Goal: Task Accomplishment & Management: Manage account settings

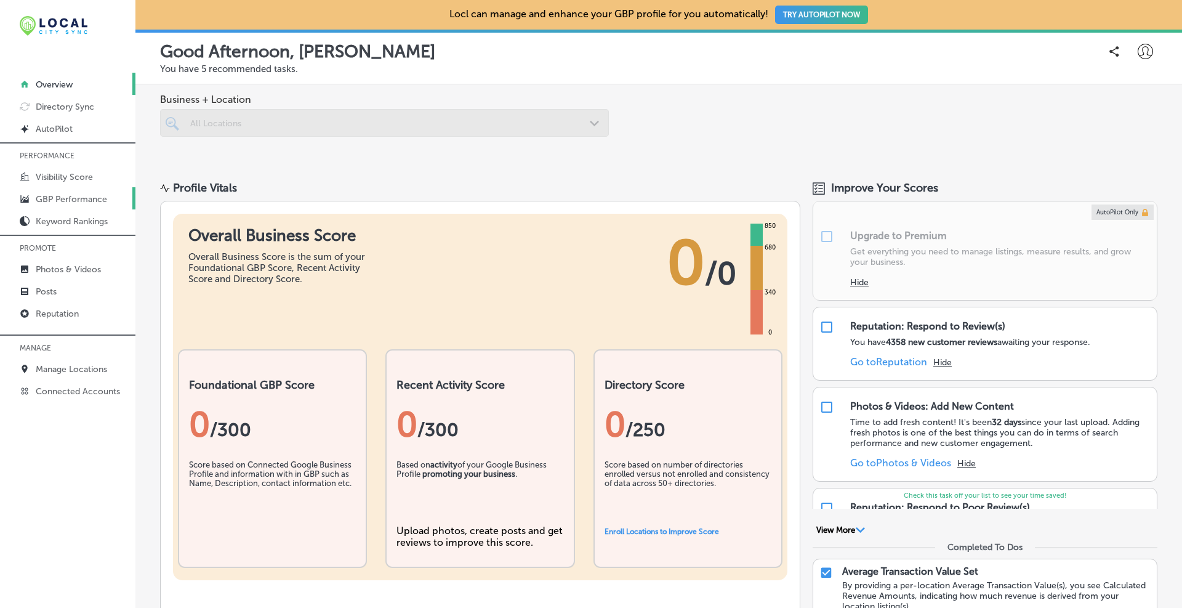
click at [71, 204] on link "GBP Performance" at bounding box center [67, 198] width 135 height 22
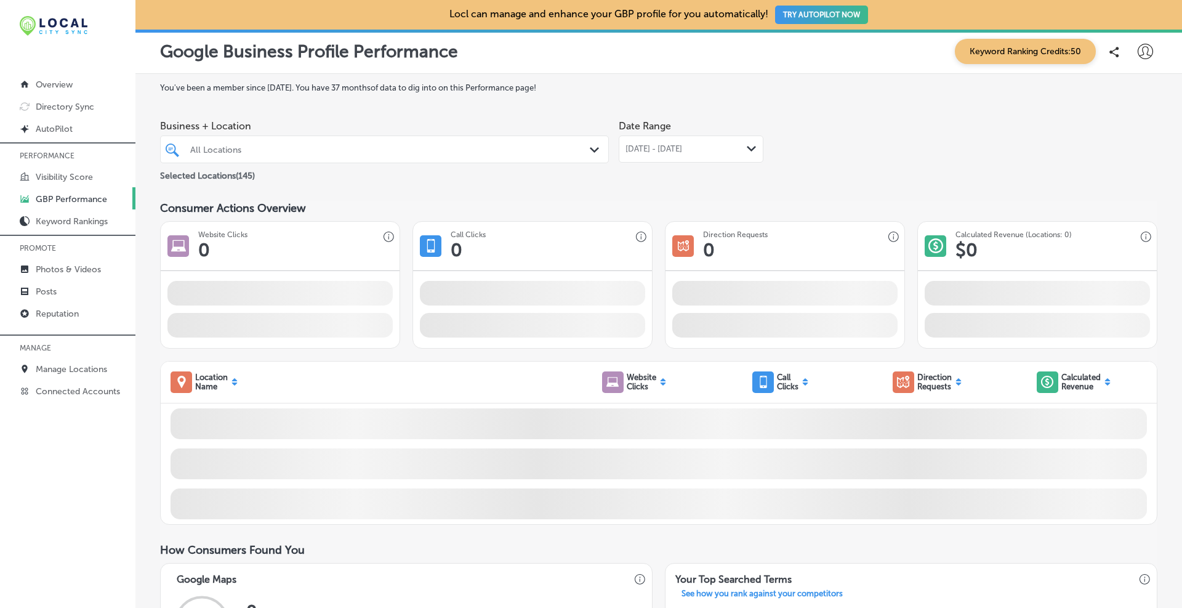
click at [590, 148] on icon "Path Created with Sketch." at bounding box center [594, 150] width 9 height 6
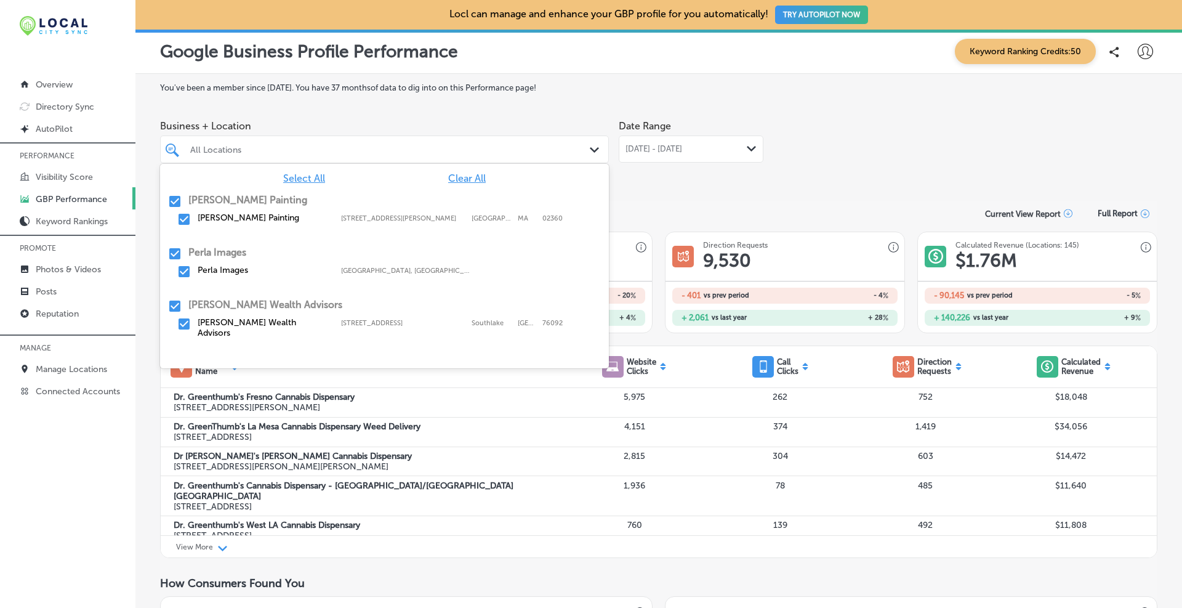
click at [467, 179] on span "Clear All" at bounding box center [467, 178] width 38 height 12
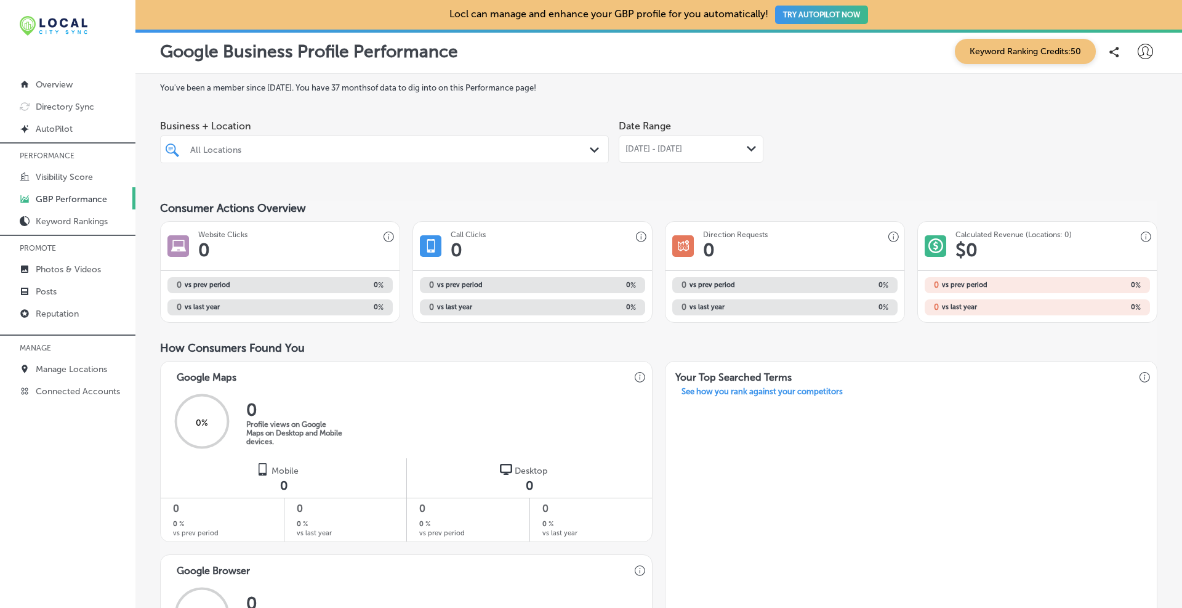
click at [442, 155] on div at bounding box center [365, 149] width 352 height 17
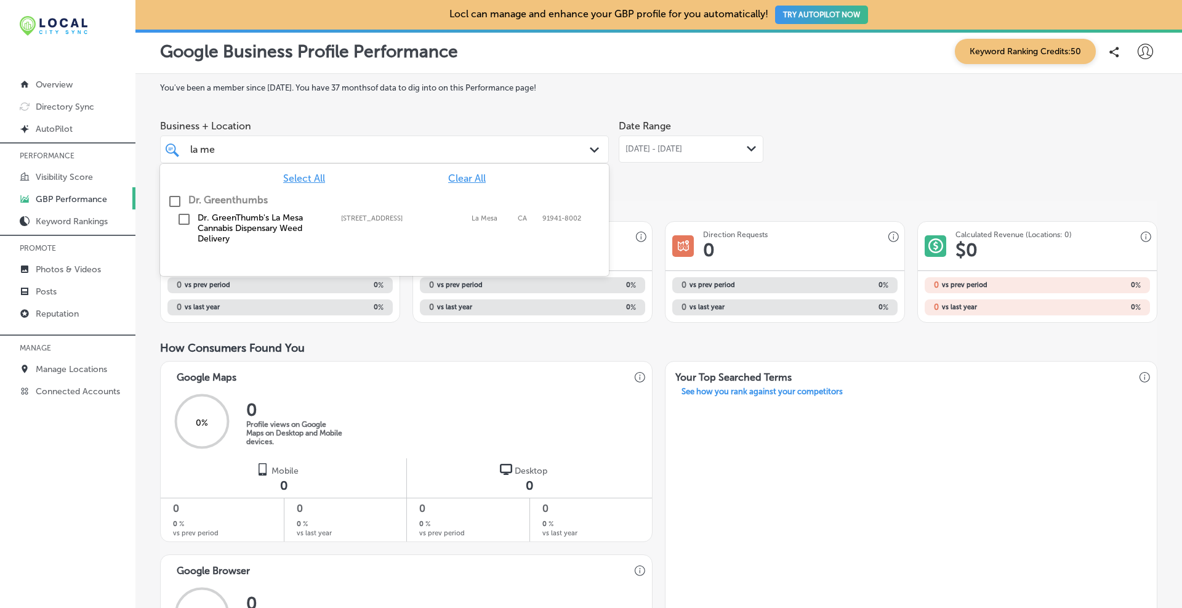
click at [181, 225] on input "checkbox" at bounding box center [184, 219] width 15 height 15
type input "la me"
click at [943, 137] on div "Business + Location option 8760 Campo Road, selected. option 8760 Campo Road fo…" at bounding box center [659, 148] width 998 height 69
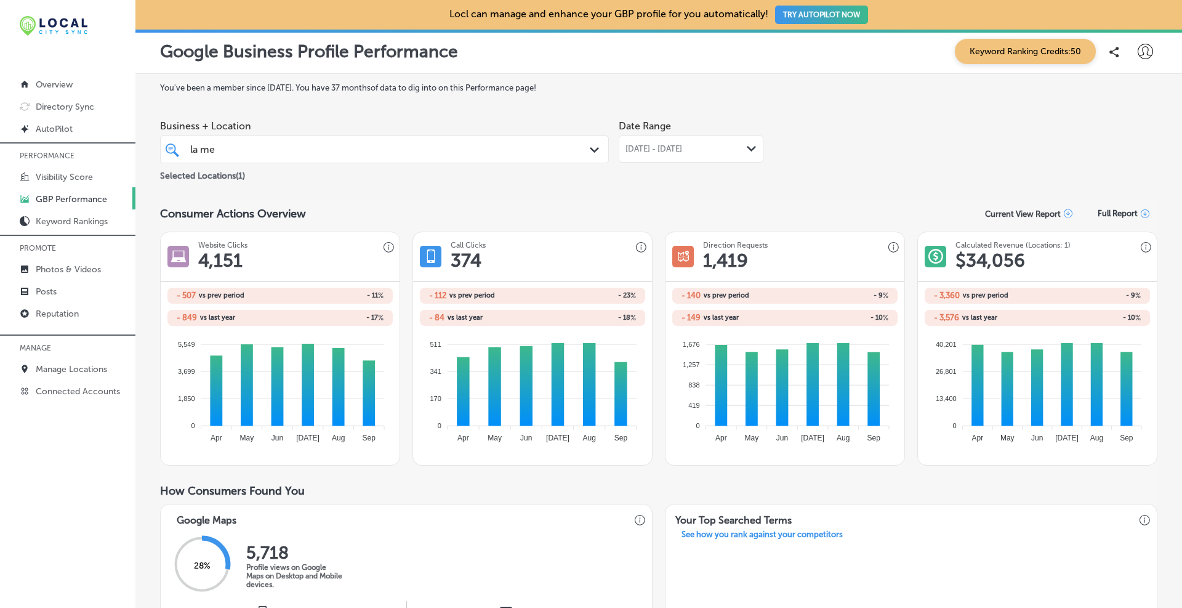
click at [709, 141] on div "Sep 01, 2025 - Sep 30, 2025 Path Created with Sketch." at bounding box center [691, 148] width 145 height 27
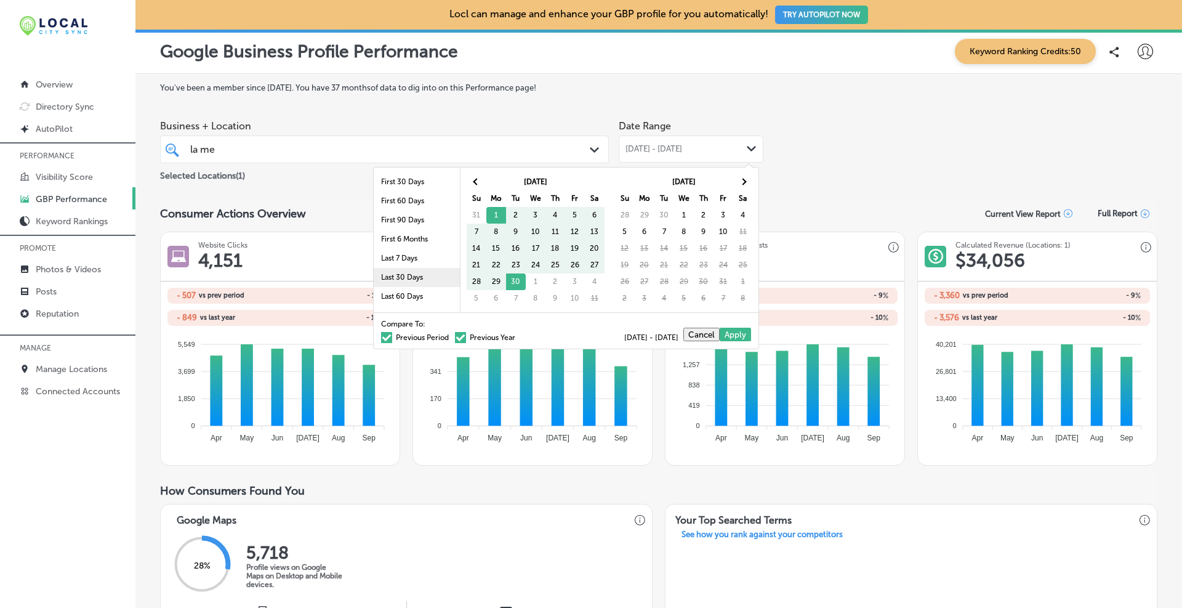
scroll to position [71, 0]
click at [397, 240] on li "Last 90 Days" at bounding box center [417, 244] width 86 height 19
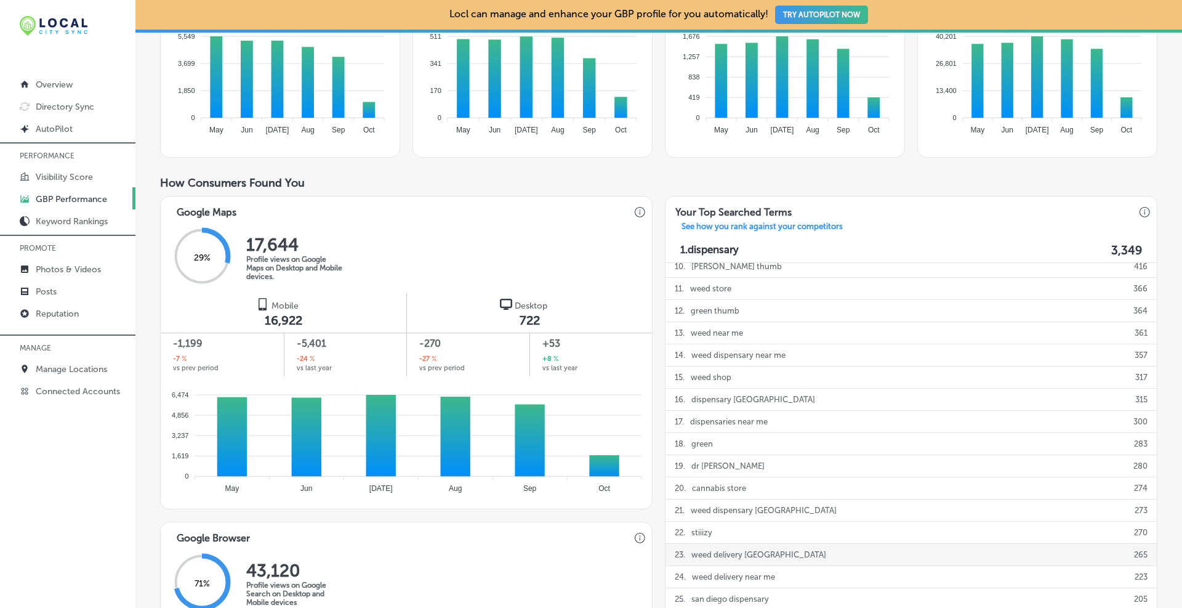
scroll to position [0, 0]
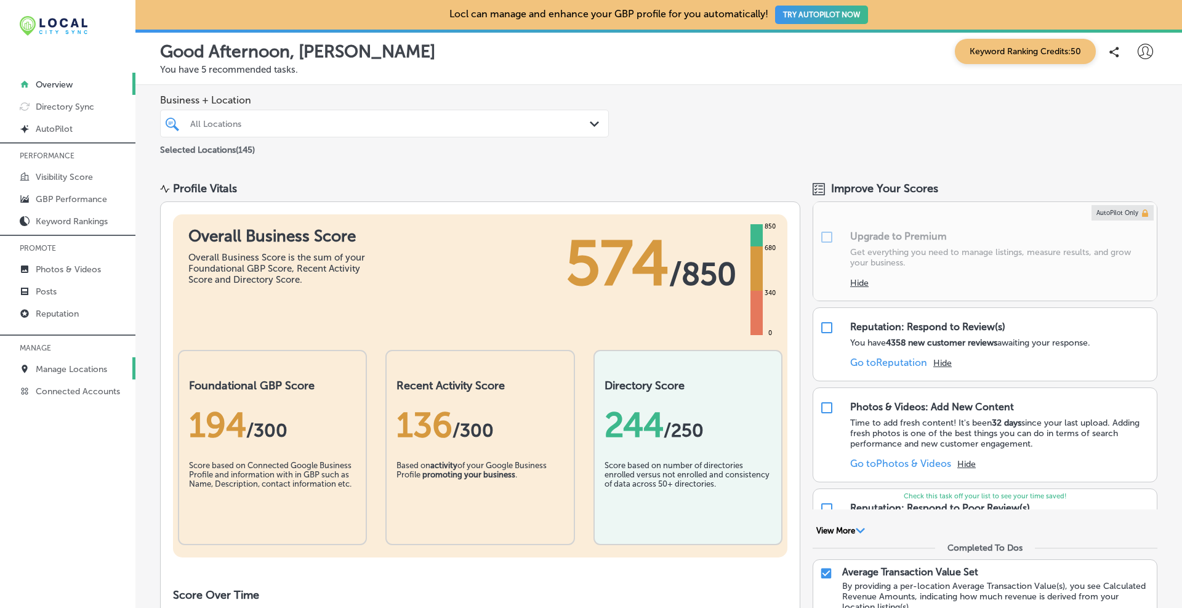
click at [69, 367] on p "Manage Locations" at bounding box center [71, 369] width 71 height 10
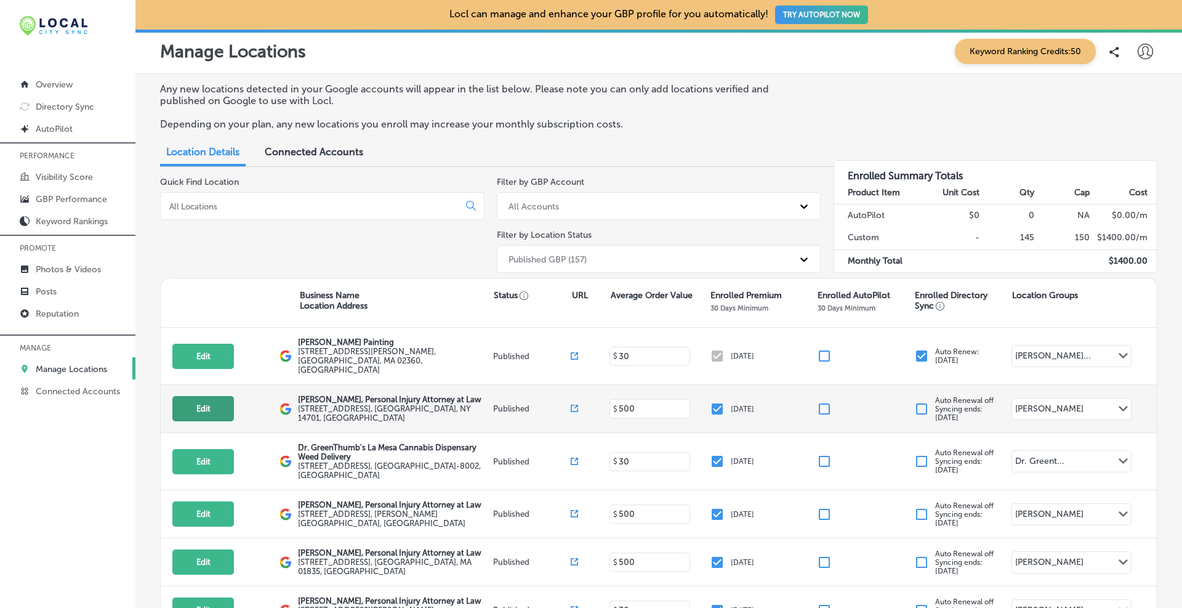
click at [217, 398] on button "Edit" at bounding box center [203, 408] width 62 height 25
select select "US"
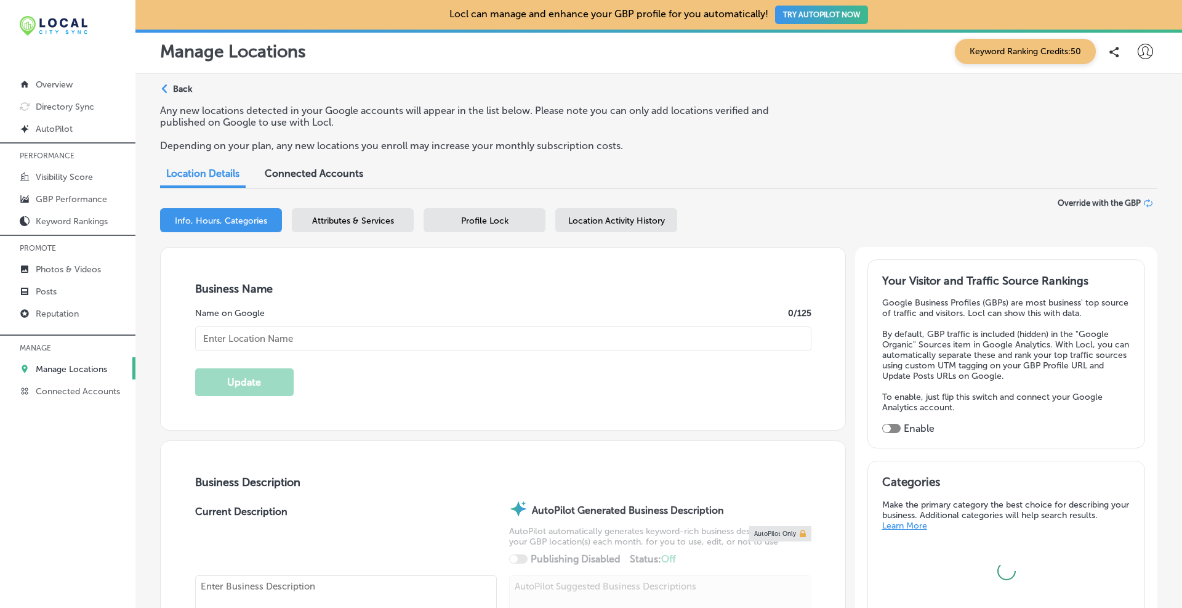
type textarea "At [PERSON_NAME], Personal Injury Attorney at Law, our [GEOGRAPHIC_DATA], [GEOG…"
type input "[STREET_ADDRESS]"
type input "2nd floor"
type input "[GEOGRAPHIC_DATA]"
type input "14701"
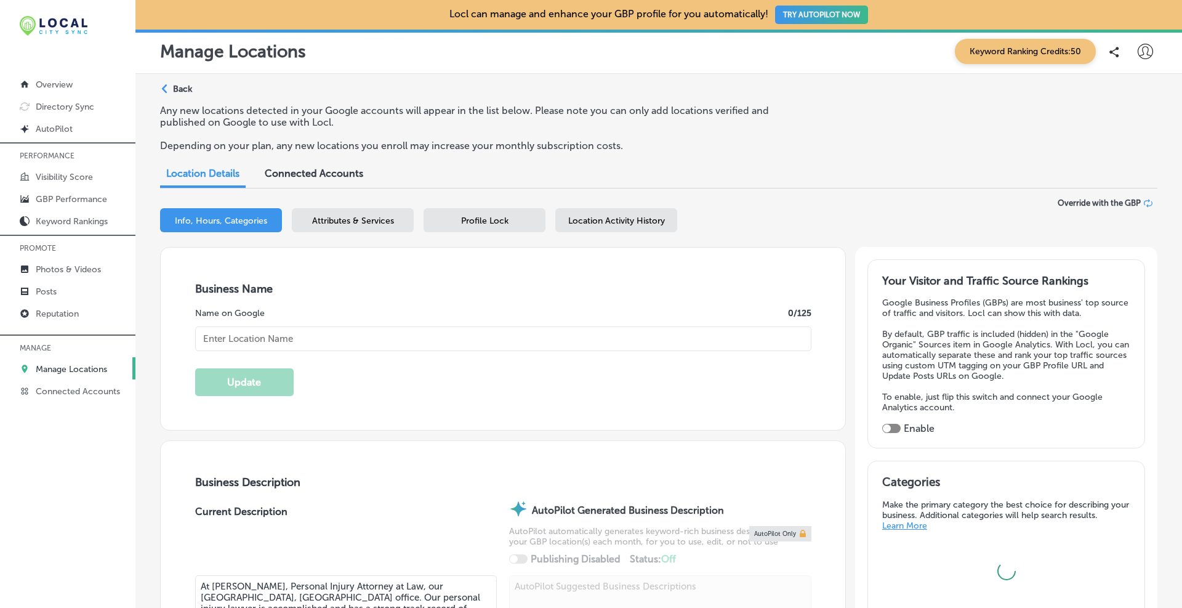
type input "US"
type input "[URL][DOMAIN_NAME]"
click at [582, 215] on div "Location Activity History" at bounding box center [616, 220] width 122 height 24
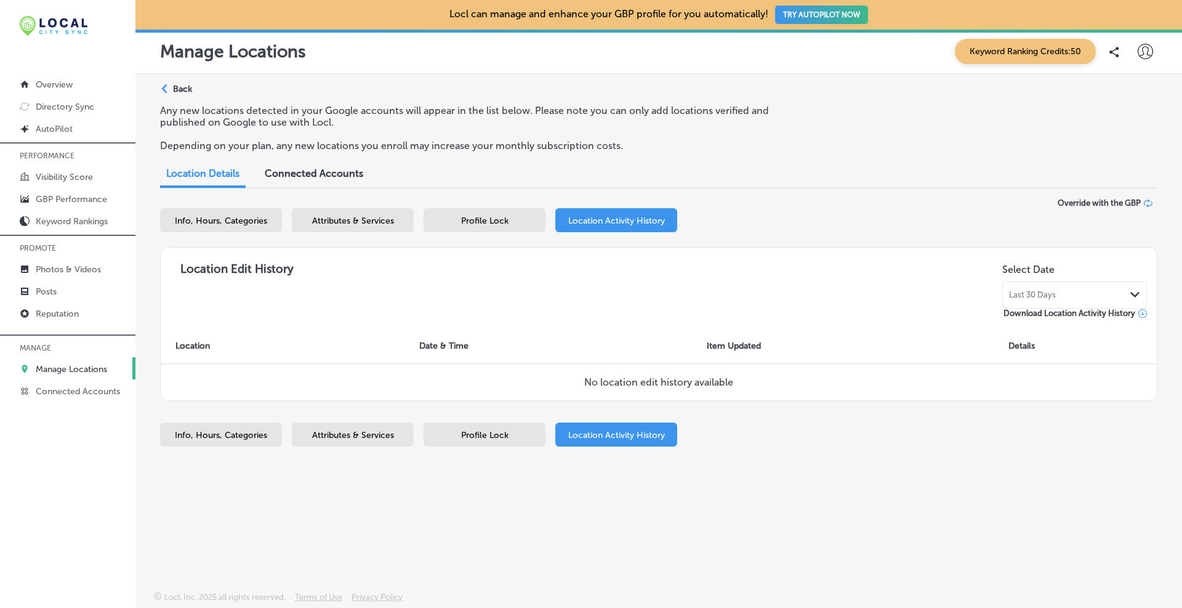
click at [170, 84] on div "Path Created with Sketch." at bounding box center [166, 89] width 10 height 10
